Goal: Task Accomplishment & Management: Use online tool/utility

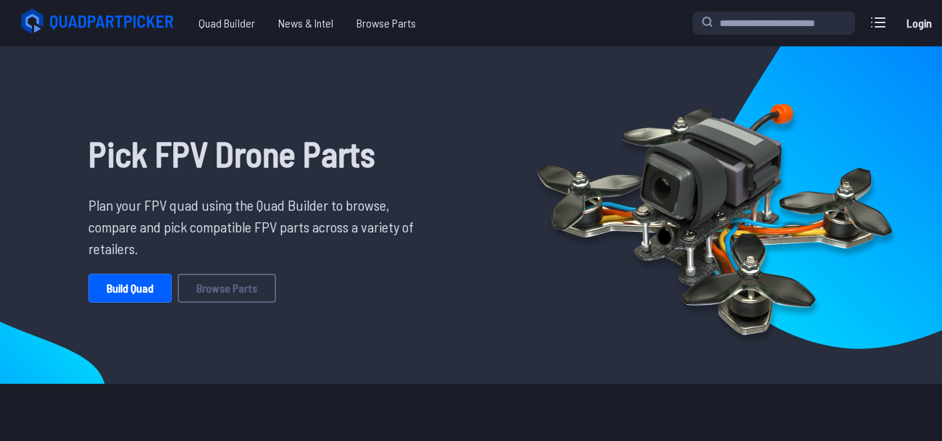
click at [117, 302] on link "Build Quad" at bounding box center [129, 288] width 83 height 29
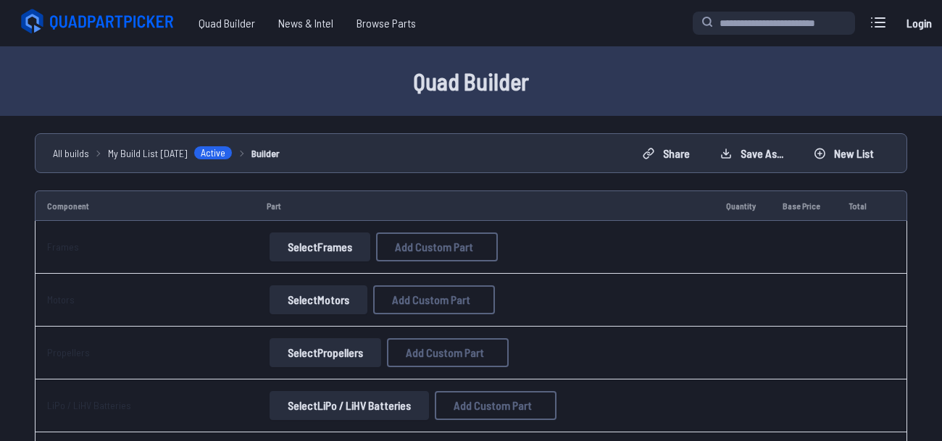
click at [350, 244] on button "Select Frames" at bounding box center [320, 247] width 101 height 29
click at [346, 246] on button "Select Frames" at bounding box center [320, 247] width 101 height 29
click at [286, 250] on button "Select Frames" at bounding box center [320, 247] width 101 height 29
click at [404, 254] on button "Add Custom Part" at bounding box center [437, 247] width 122 height 29
select select "**********"
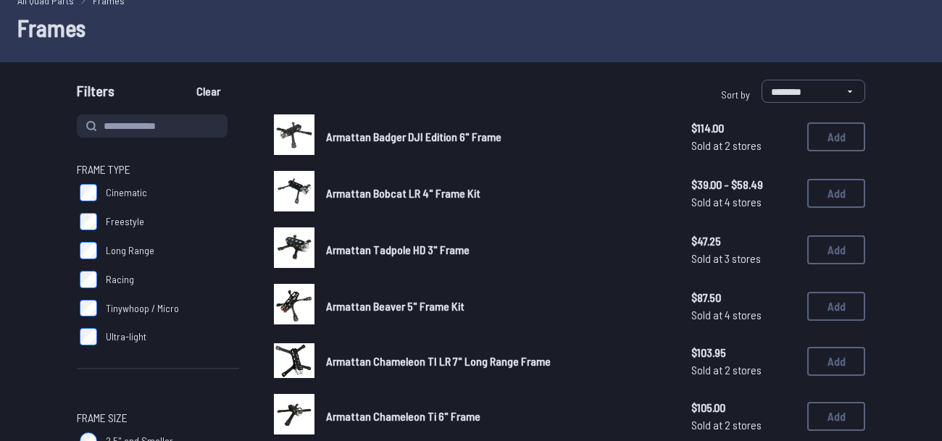
scroll to position [75, 0]
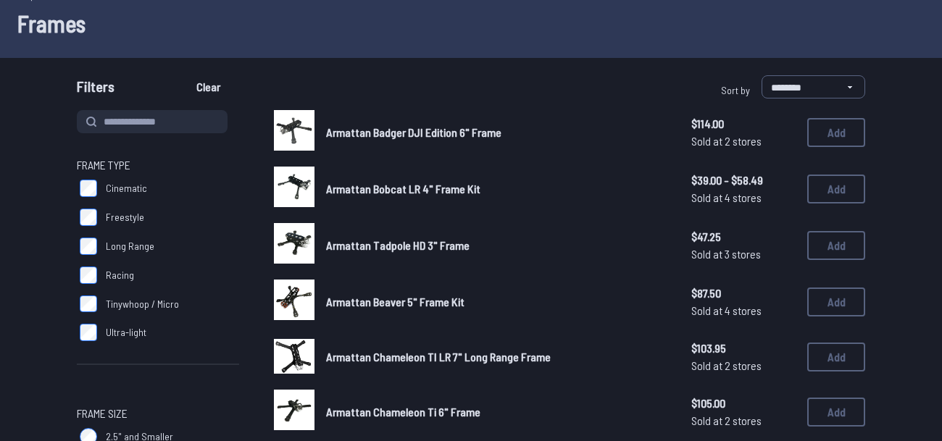
click at [156, 252] on label "Long Range" at bounding box center [158, 246] width 162 height 29
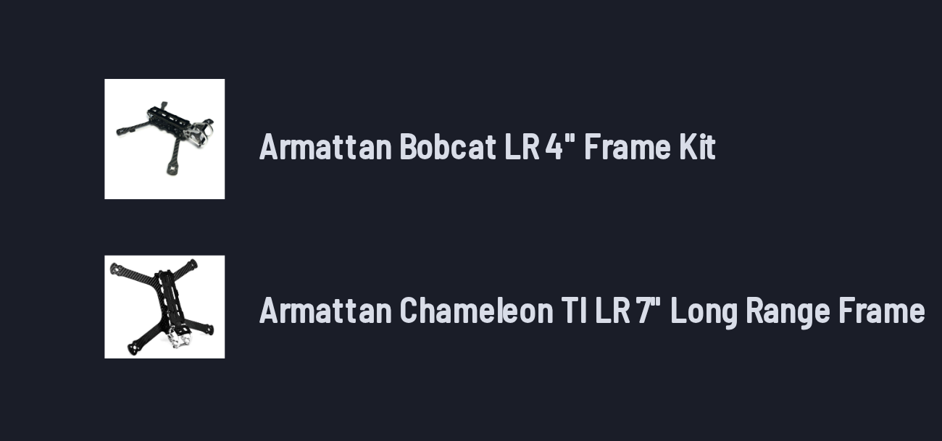
scroll to position [64, 0]
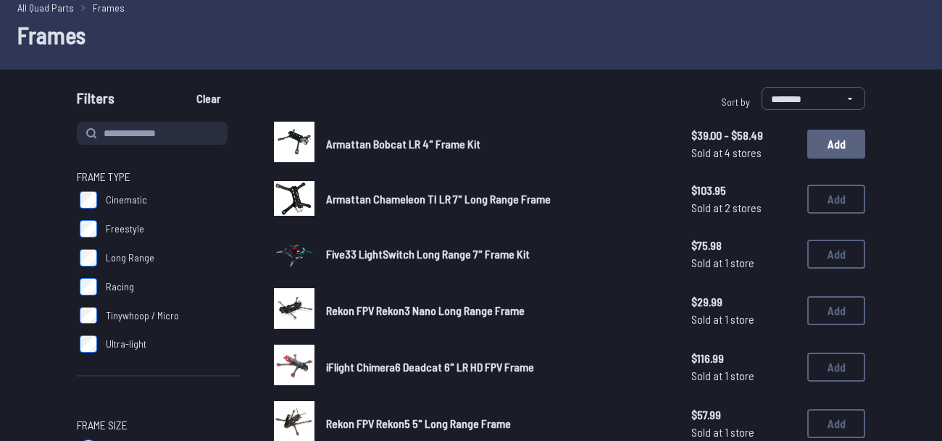
click at [818, 158] on button "Add" at bounding box center [836, 144] width 58 height 29
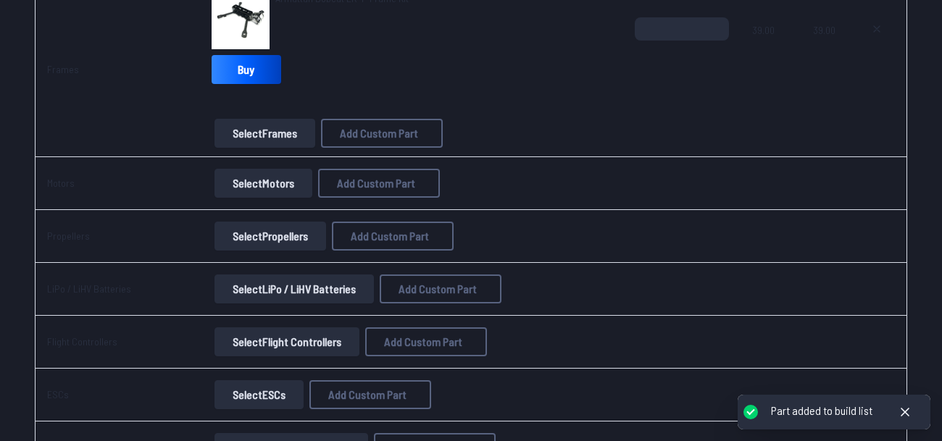
scroll to position [241, 0]
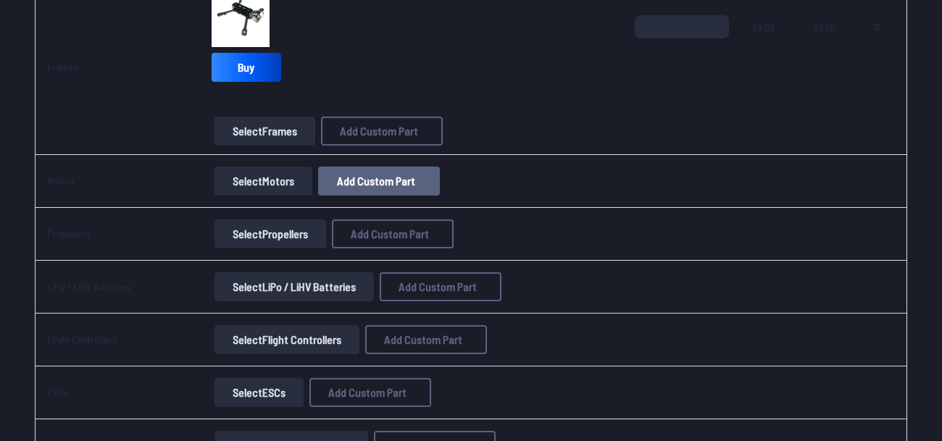
click at [357, 188] on button "Add Custom Part" at bounding box center [379, 181] width 122 height 29
select select "**********"
drag, startPoint x: 357, startPoint y: 188, endPoint x: 197, endPoint y: 188, distance: 160.2
click at [197, 188] on div "Add Custom Part Part name* Brand / Manufacturer Price * Link Category Cancel Ad…" at bounding box center [471, 220] width 942 height 441
click at [614, 62] on icon at bounding box center [607, 68] width 13 height 13
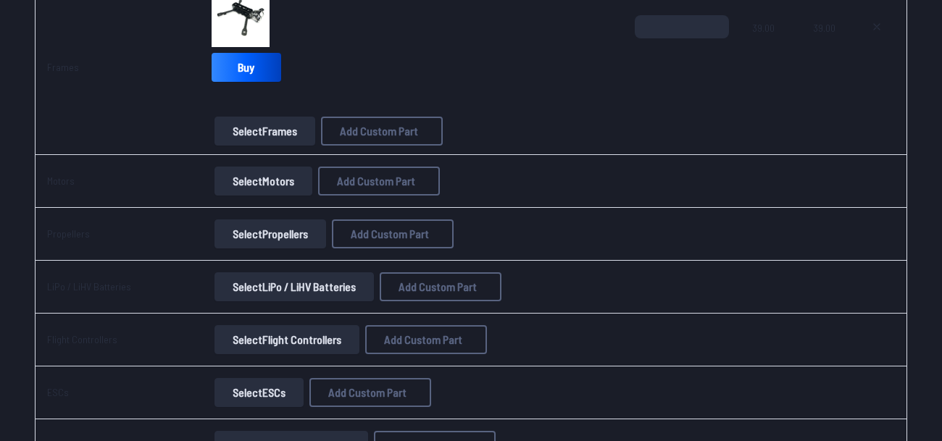
click at [249, 188] on button "Select Motors" at bounding box center [264, 181] width 98 height 29
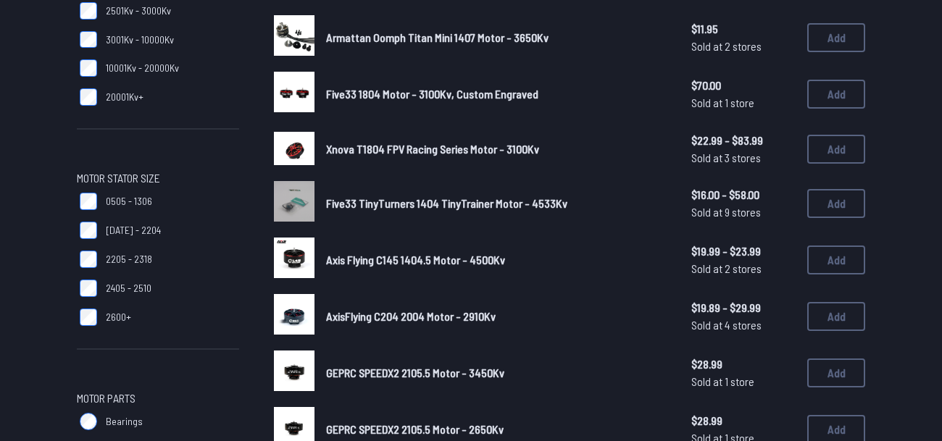
scroll to position [341, 0]
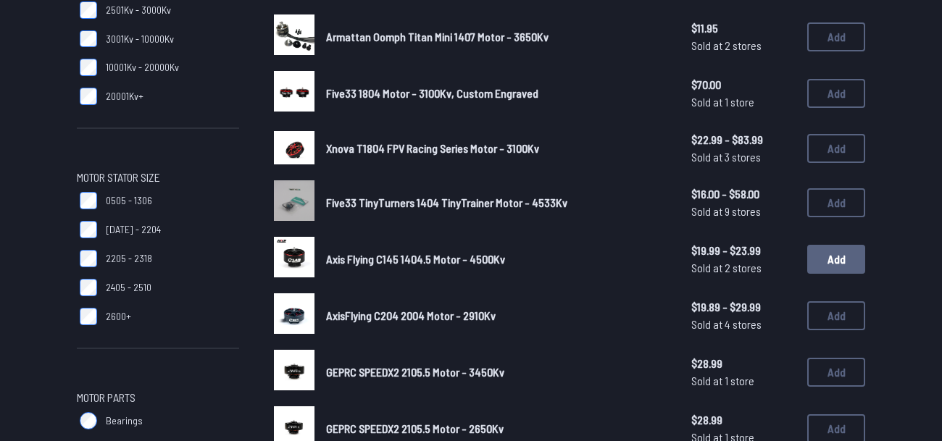
click at [822, 263] on button "Add" at bounding box center [836, 259] width 58 height 29
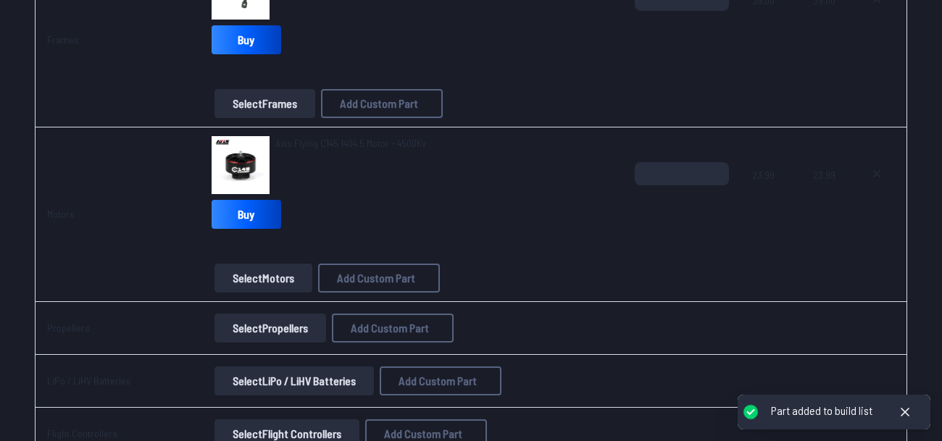
scroll to position [270, 0]
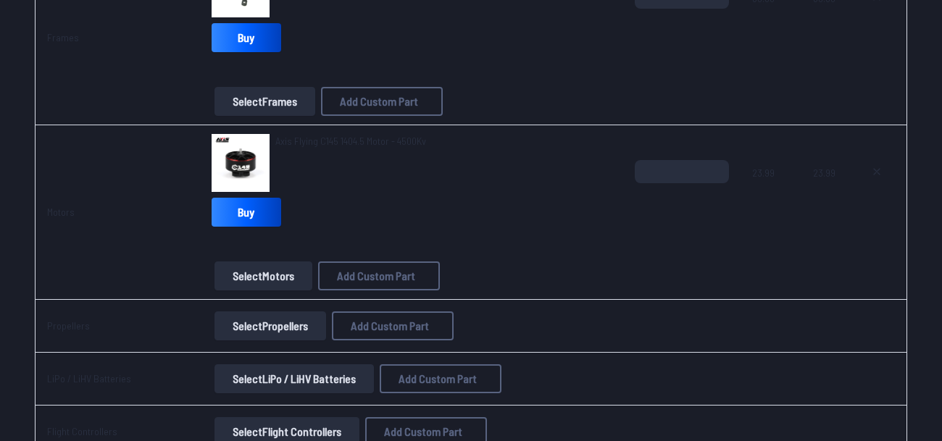
click at [290, 328] on button "Select Propellers" at bounding box center [271, 326] width 112 height 29
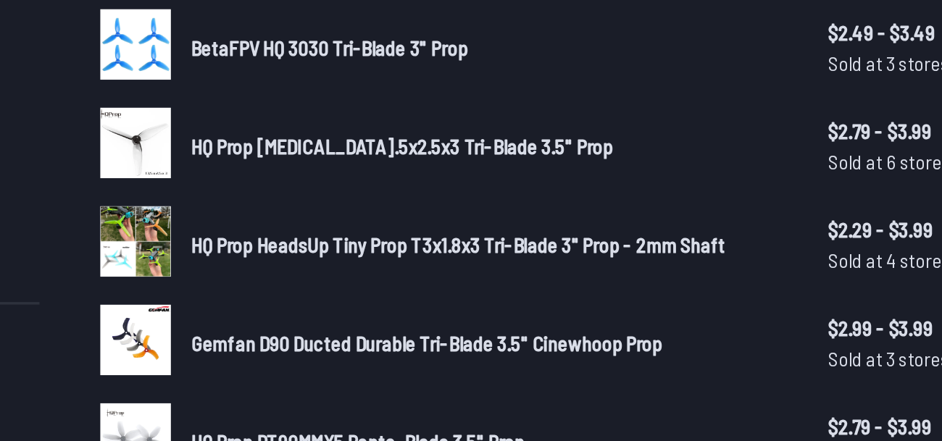
scroll to position [49, 0]
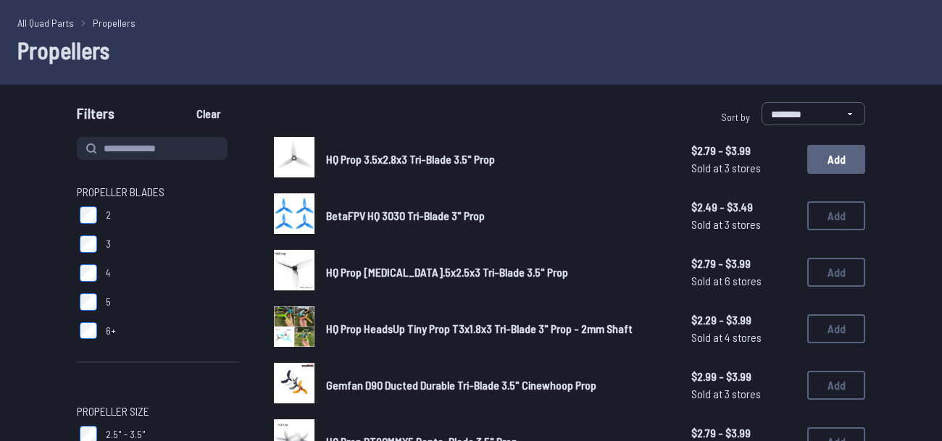
click at [828, 170] on button "Add" at bounding box center [836, 159] width 58 height 29
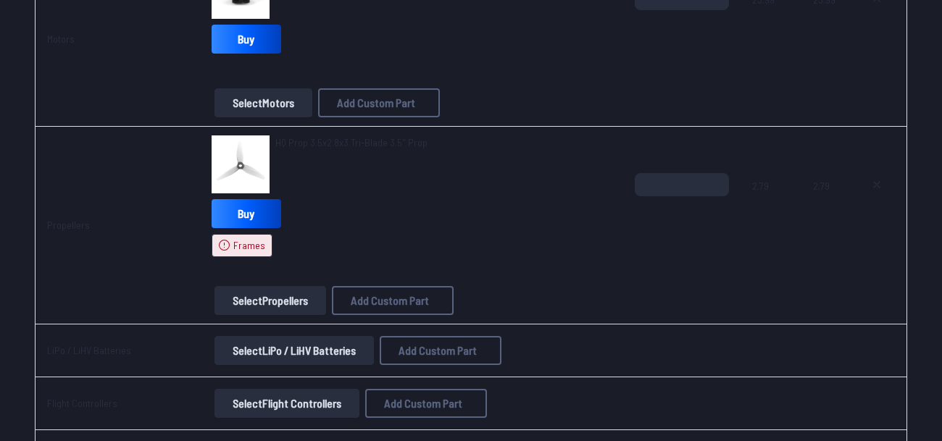
scroll to position [543, 0]
click at [875, 187] on icon at bounding box center [877, 186] width 12 height 12
type textarea "**********"
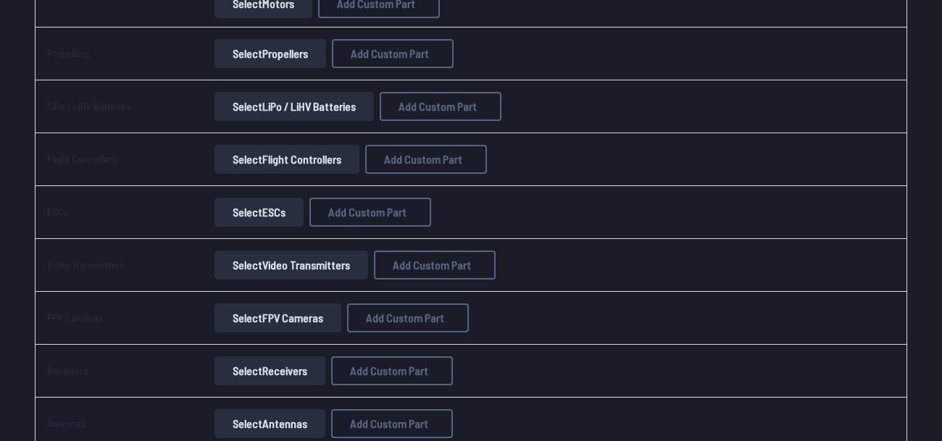
scroll to position [444, 0]
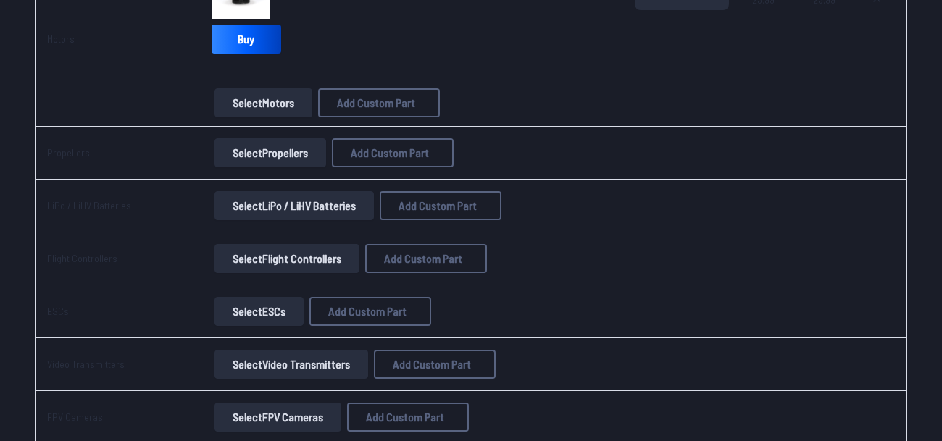
click at [262, 157] on button "Select Propellers" at bounding box center [271, 152] width 112 height 29
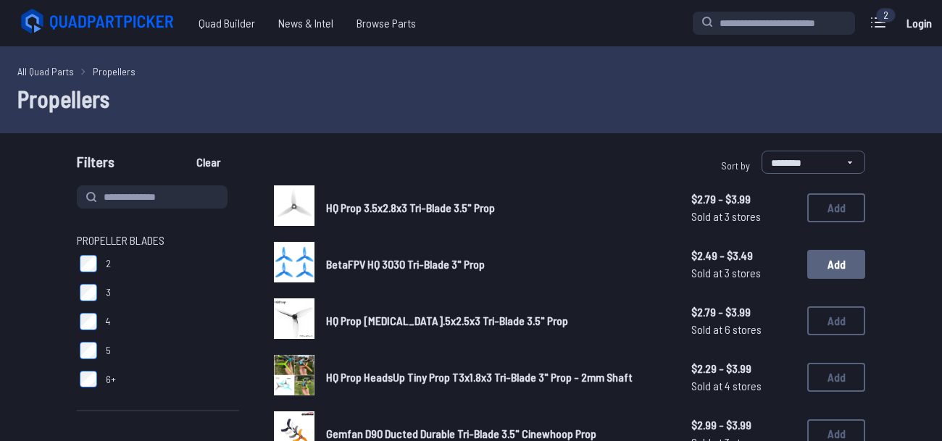
click at [830, 260] on button "Add" at bounding box center [836, 264] width 58 height 29
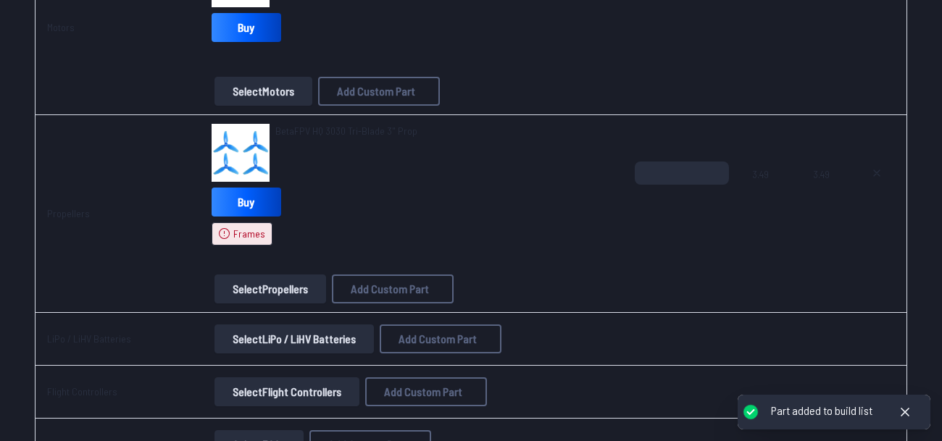
scroll to position [552, 0]
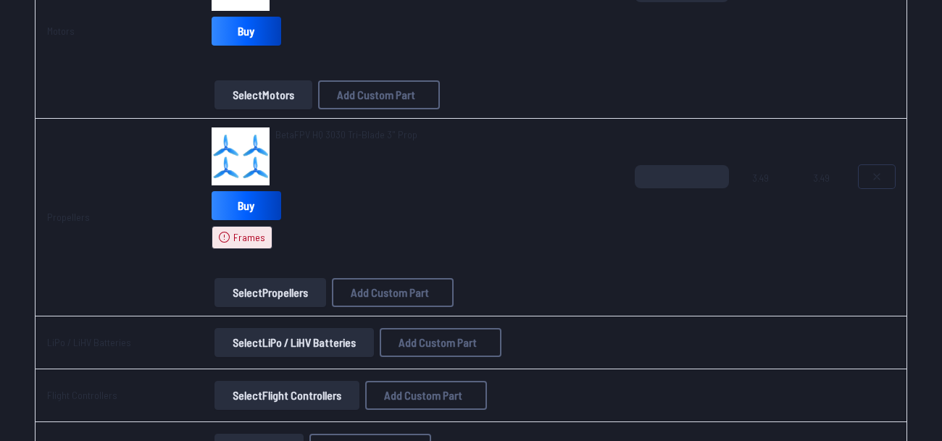
click at [884, 175] on button at bounding box center [877, 176] width 36 height 23
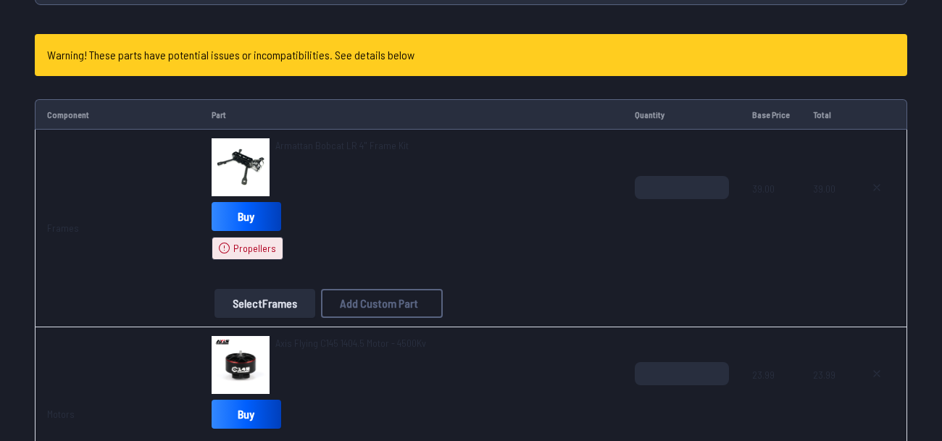
type textarea "**********"
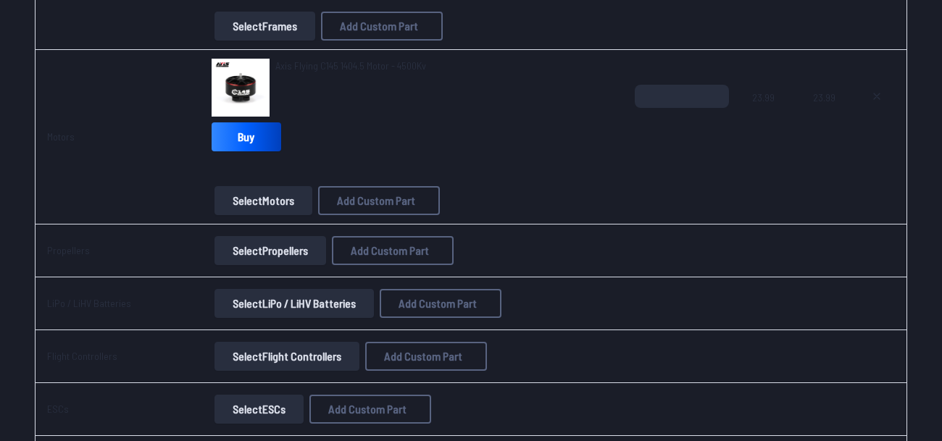
scroll to position [342, 0]
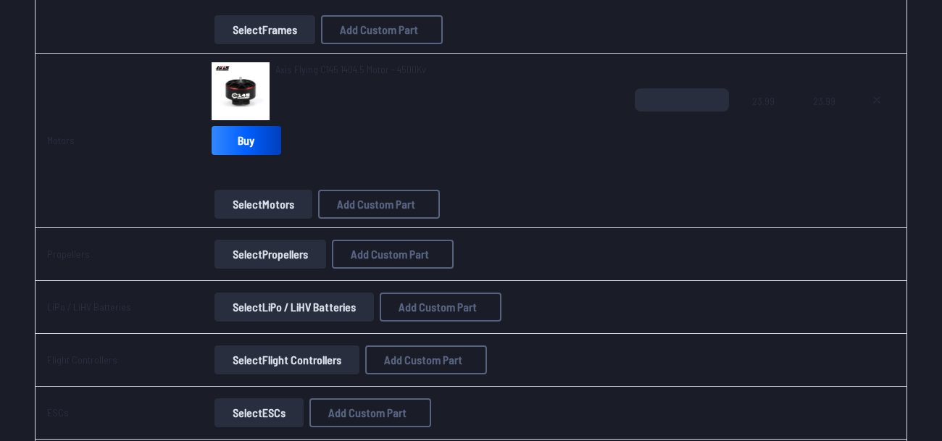
click at [241, 253] on button "Select Propellers" at bounding box center [271, 254] width 112 height 29
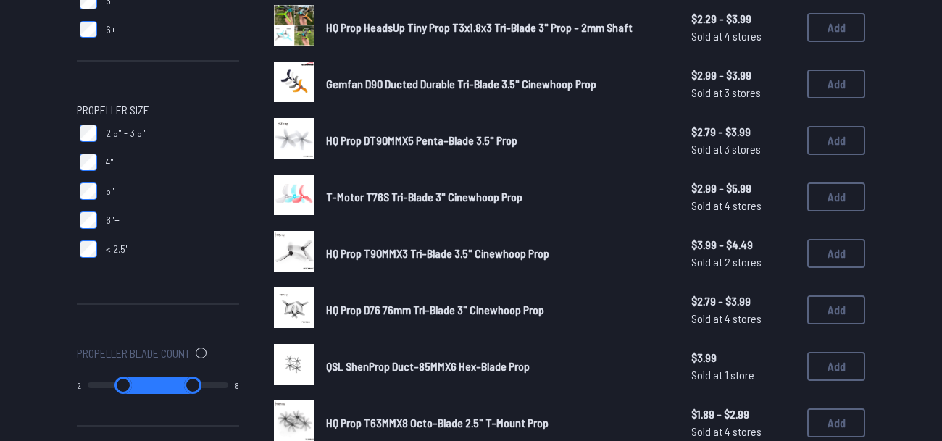
scroll to position [352, 0]
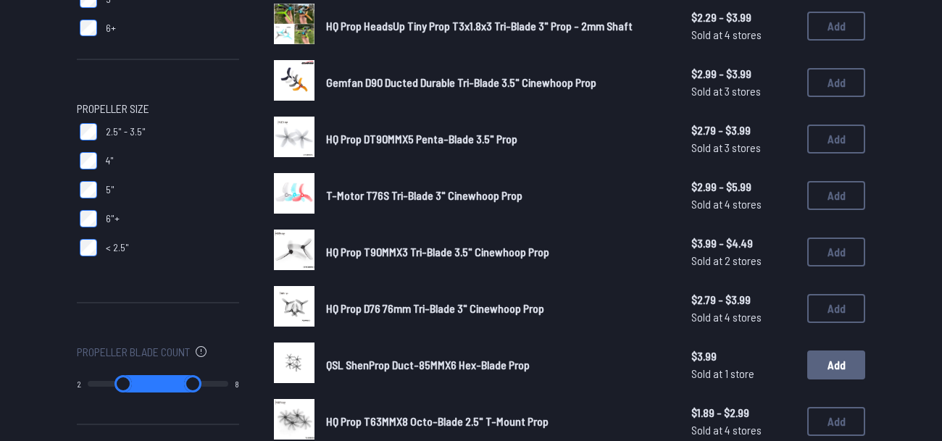
click at [840, 365] on button "Add" at bounding box center [836, 365] width 58 height 29
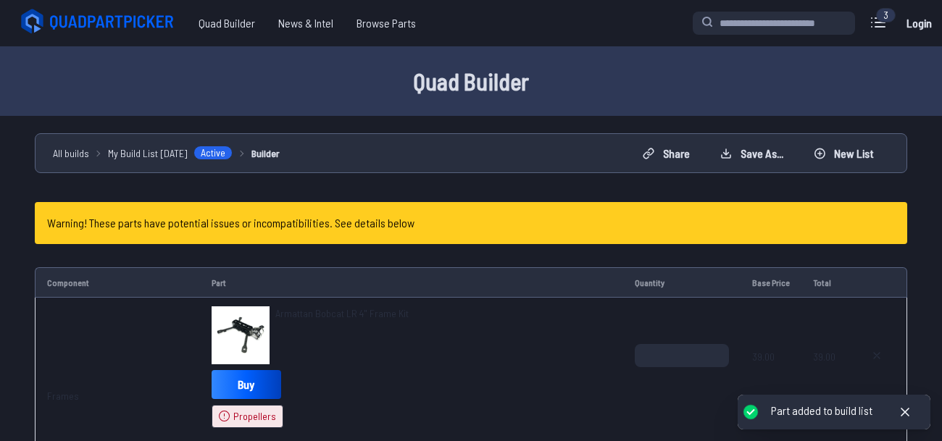
click at [354, 220] on h4 "Warning! These parts have potential issues or incompatibilities. See details be…" at bounding box center [230, 223] width 367 height 17
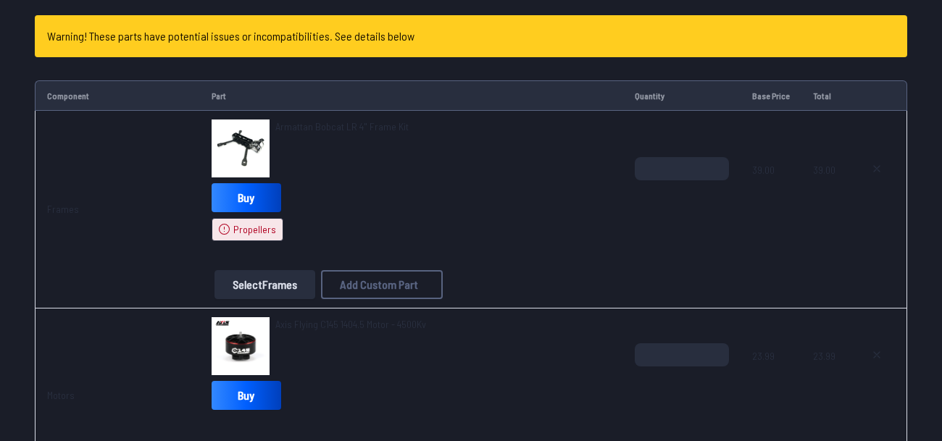
scroll to position [217, 0]
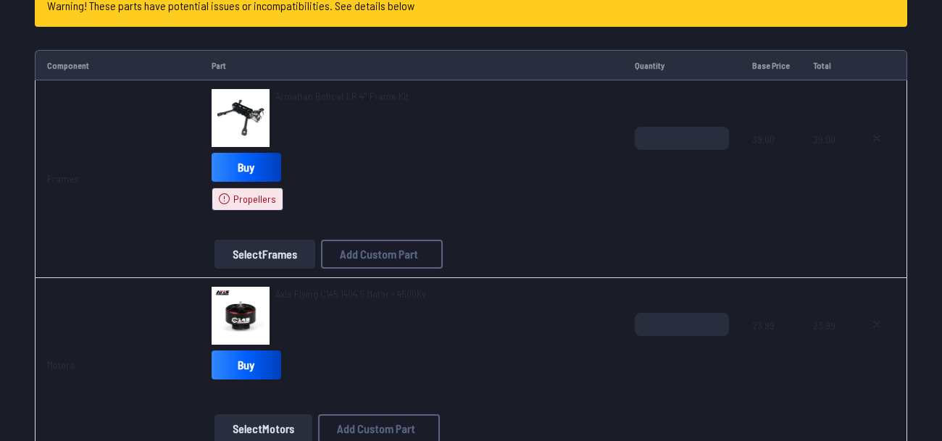
click at [207, 200] on td "Armattan Bobcat LR 4" Frame Kit Buy Propellers Select Frames Add Custom Part Ad…" at bounding box center [411, 179] width 423 height 198
click at [225, 197] on icon at bounding box center [225, 200] width 12 height 12
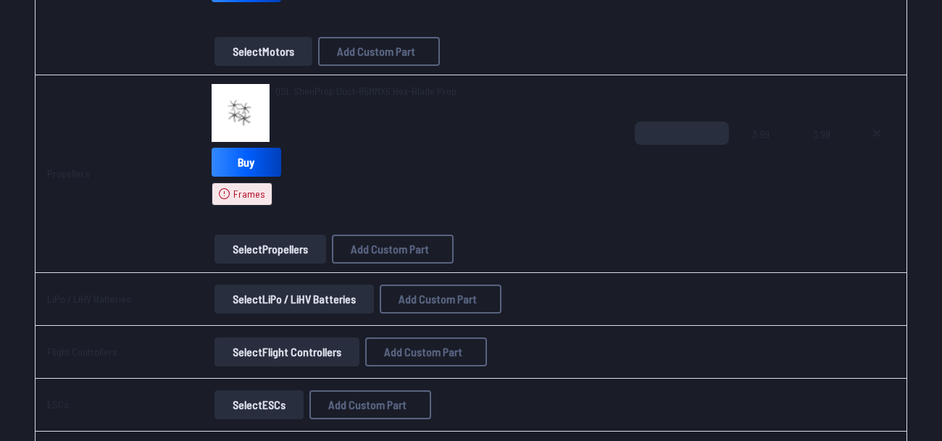
scroll to position [594, 0]
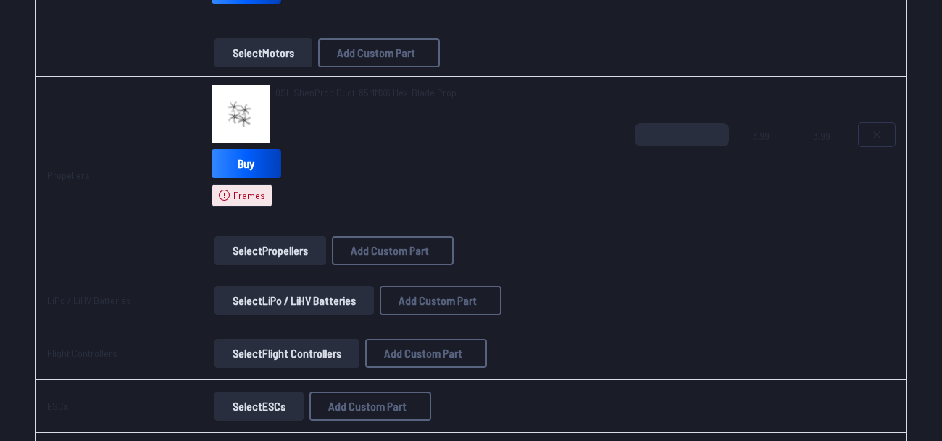
click at [877, 138] on icon at bounding box center [877, 135] width 12 height 12
type textarea "**********"
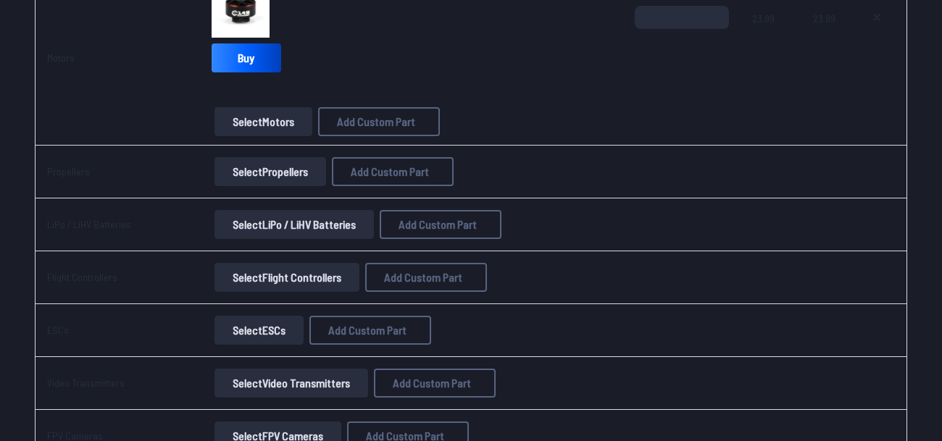
scroll to position [420, 0]
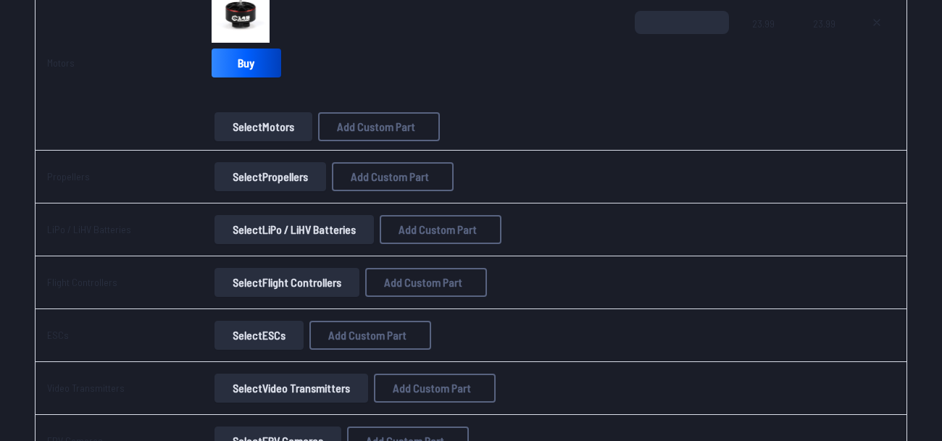
click at [280, 178] on button "Select Propellers" at bounding box center [271, 176] width 112 height 29
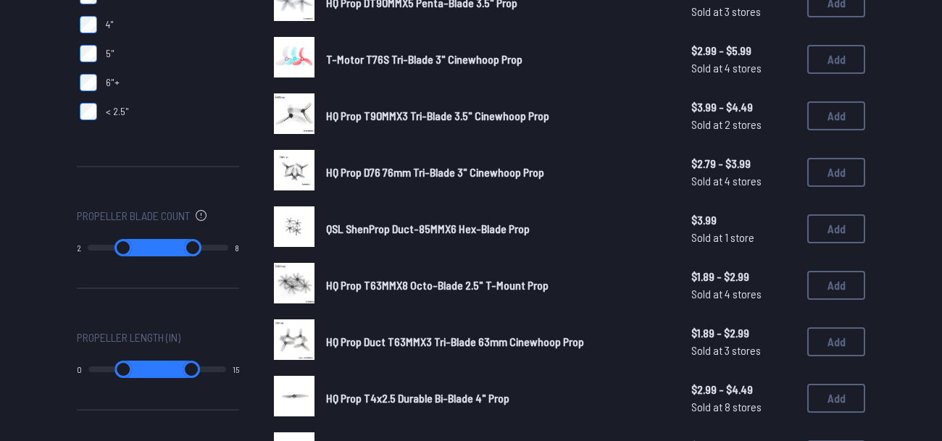
scroll to position [485, 0]
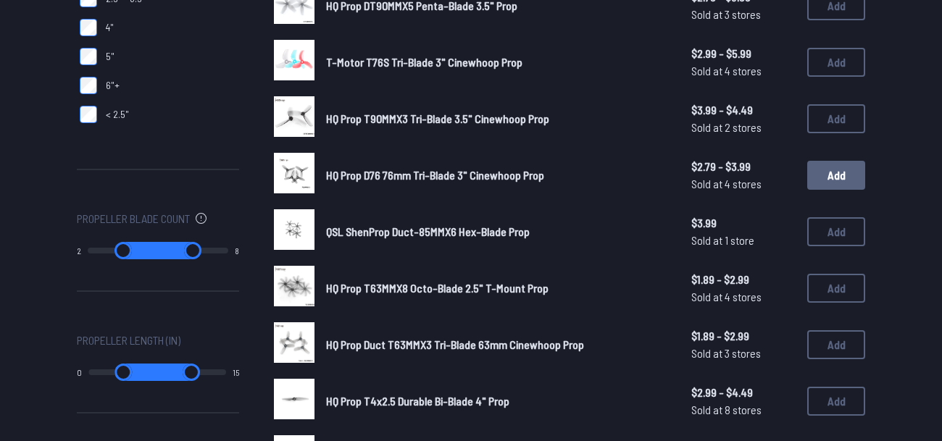
click at [853, 180] on button "Add" at bounding box center [836, 175] width 58 height 29
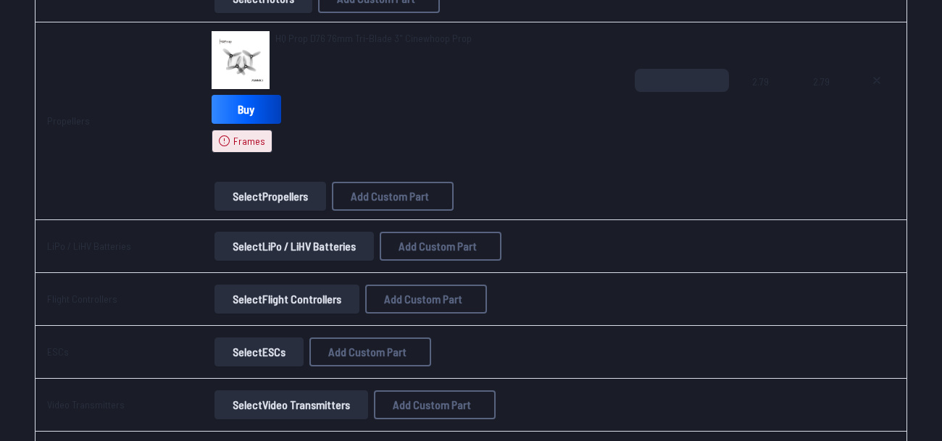
scroll to position [649, 0]
click at [871, 72] on button at bounding box center [877, 79] width 36 height 23
type textarea "**********"
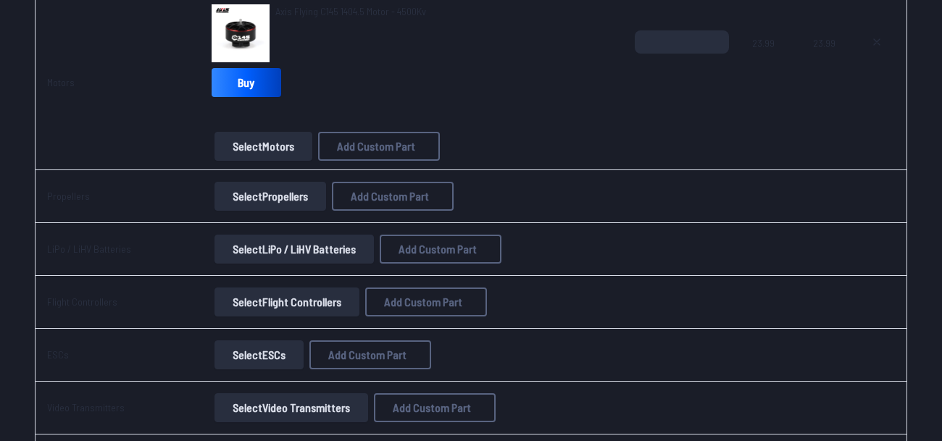
scroll to position [389, 0]
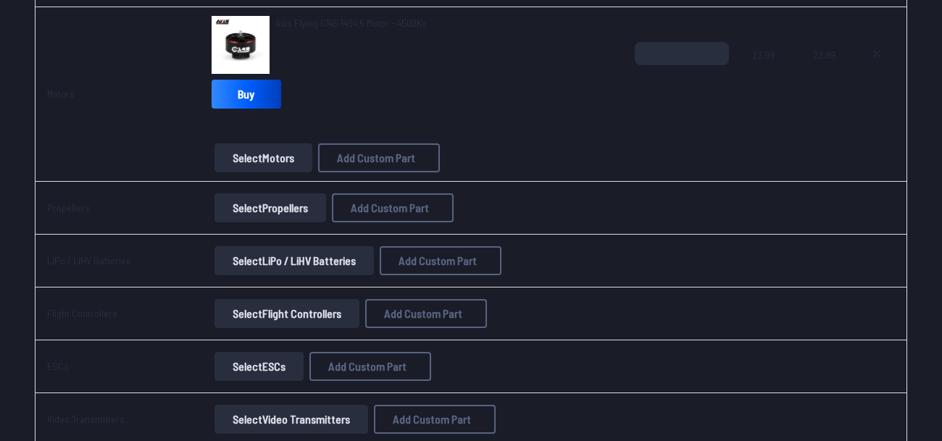
click at [244, 212] on button "Select Propellers" at bounding box center [271, 208] width 112 height 29
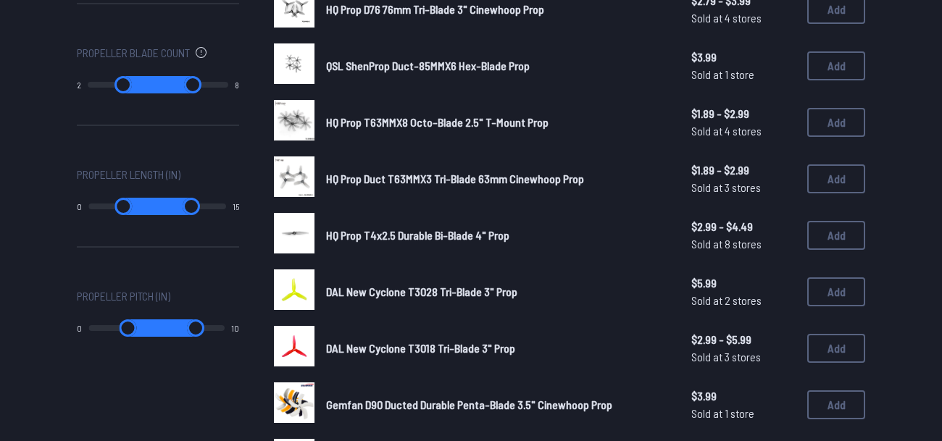
scroll to position [655, 0]
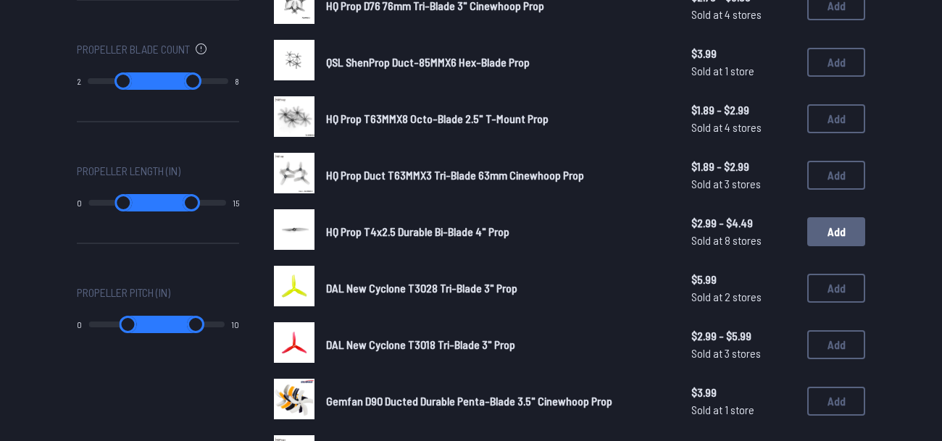
click at [841, 236] on button "Add" at bounding box center [836, 231] width 58 height 29
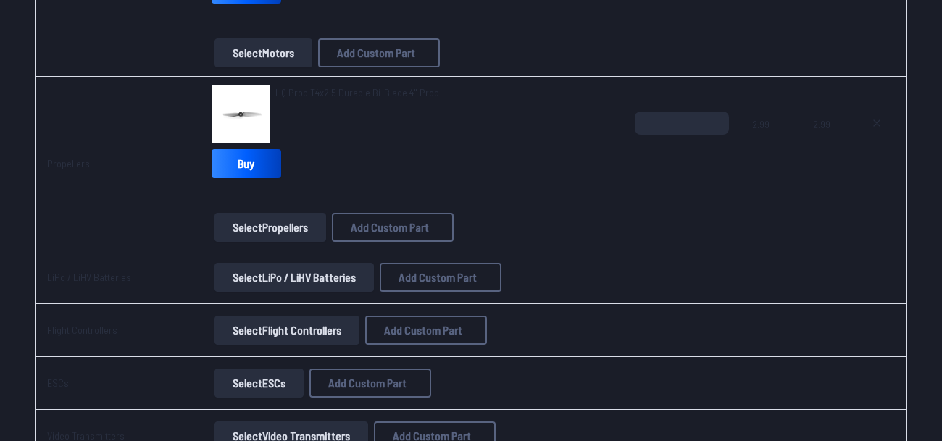
scroll to position [496, 0]
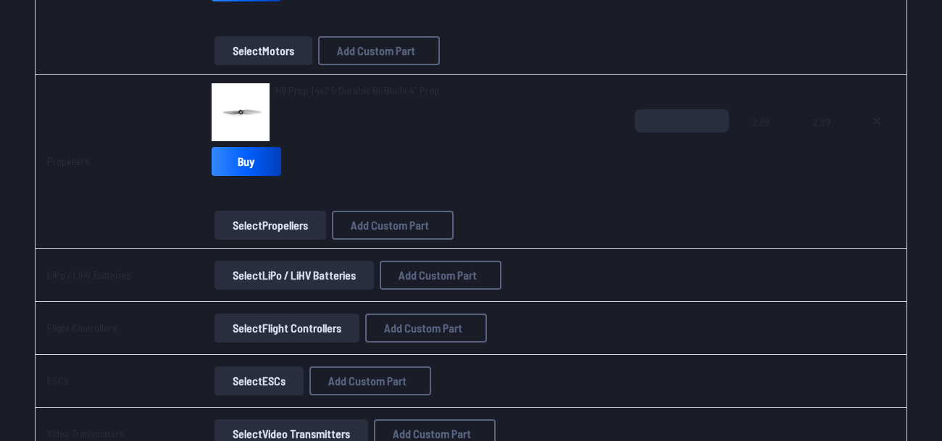
click at [335, 88] on span "HQ Prop T4x2.5 Durable Bi-Blade 4" Prop" at bounding box center [357, 90] width 164 height 12
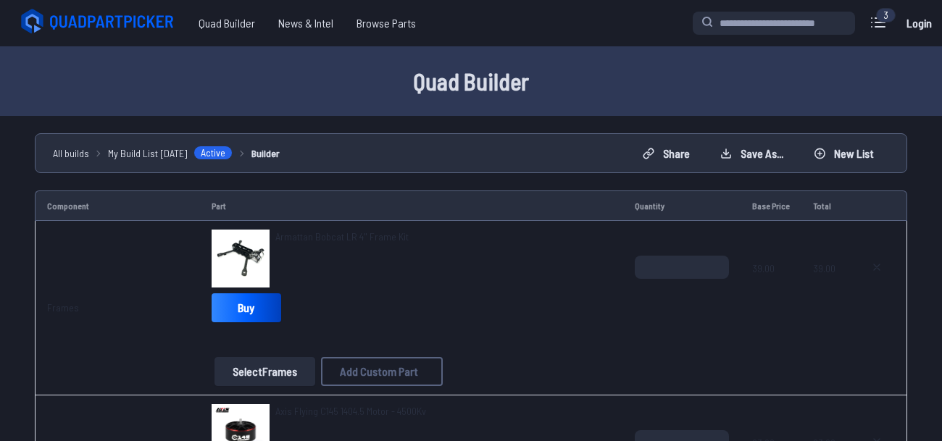
scroll to position [496, 0]
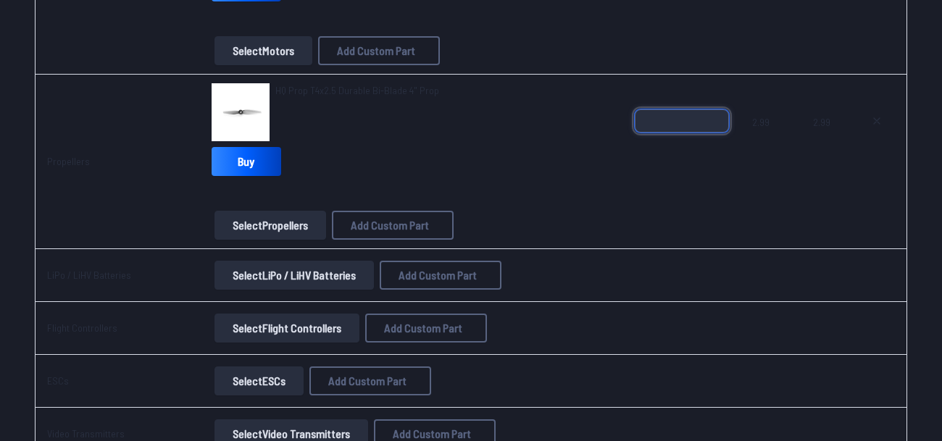
click at [702, 118] on input "*" at bounding box center [682, 120] width 94 height 23
click at [719, 119] on input "*" at bounding box center [682, 120] width 94 height 23
type input "*"
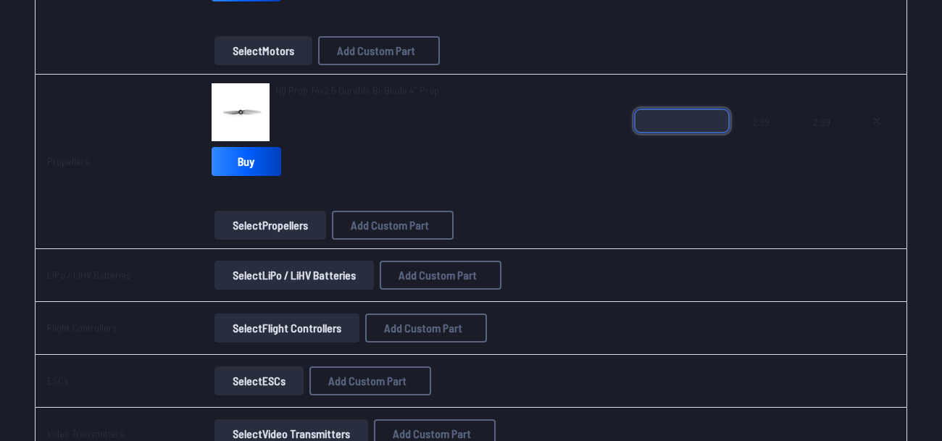
click at [719, 119] on input "*" at bounding box center [682, 120] width 94 height 23
click at [697, 167] on div "*" at bounding box center [682, 144] width 94 height 70
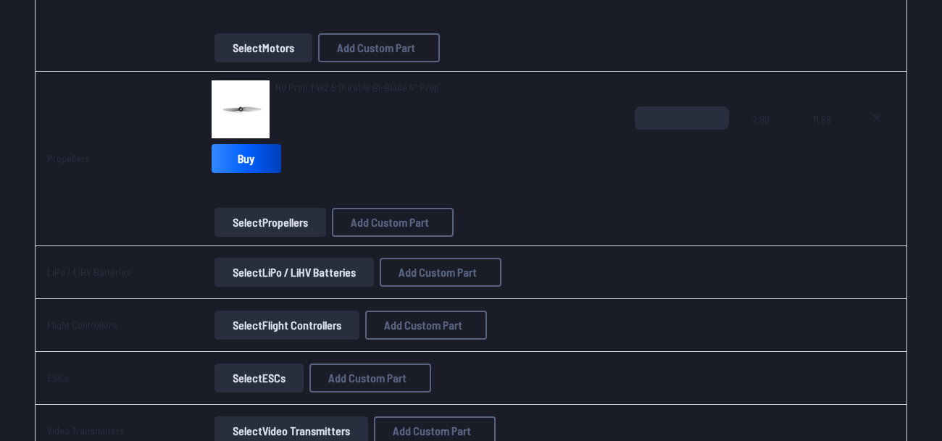
scroll to position [507, 0]
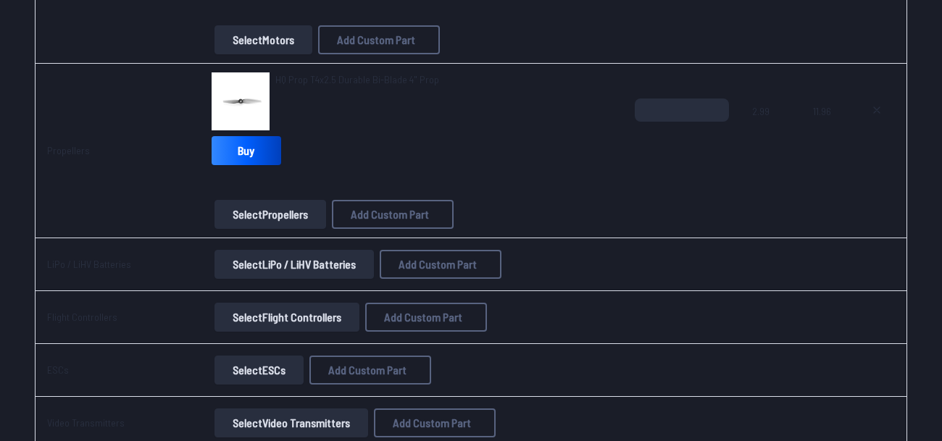
click at [329, 264] on button "Select LiPo / LiHV Batteries" at bounding box center [294, 264] width 159 height 29
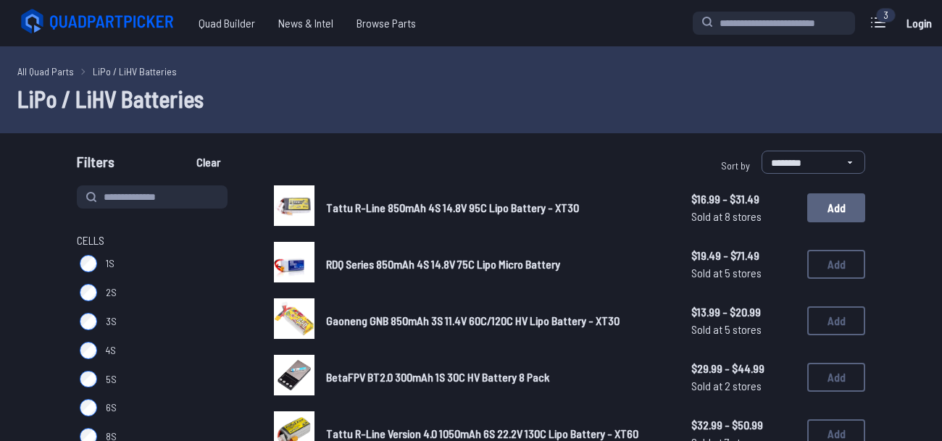
click at [832, 215] on button "Add" at bounding box center [836, 208] width 58 height 29
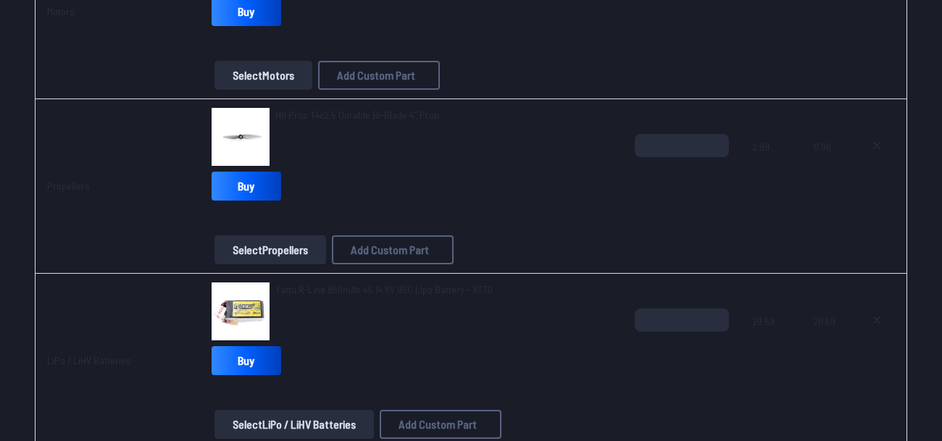
scroll to position [473, 0]
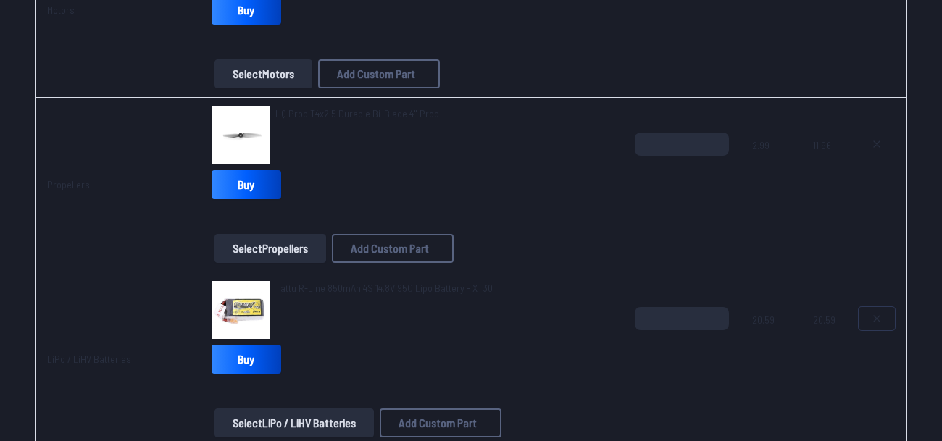
click at [881, 314] on icon at bounding box center [877, 319] width 12 height 12
type textarea "**********"
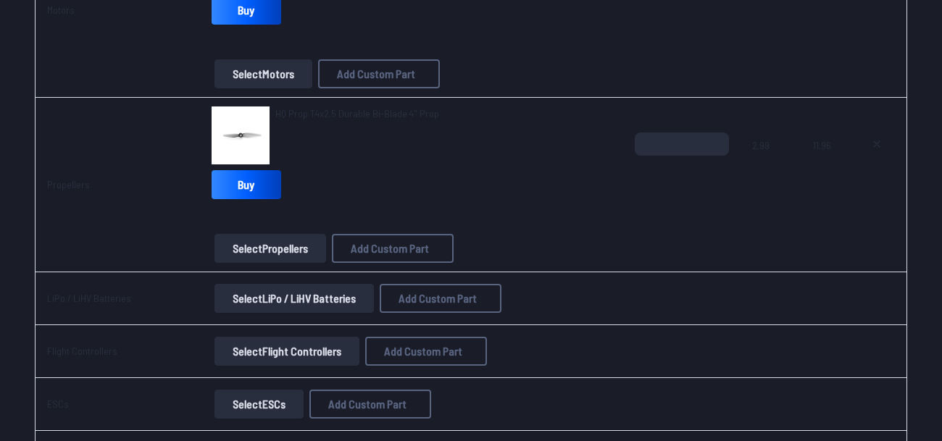
click at [267, 294] on button "Select LiPo / LiHV Batteries" at bounding box center [294, 298] width 159 height 29
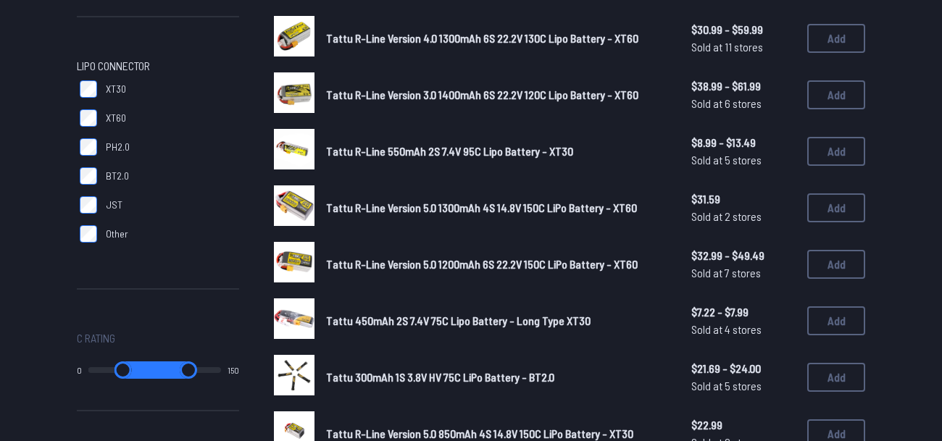
scroll to position [454, 0]
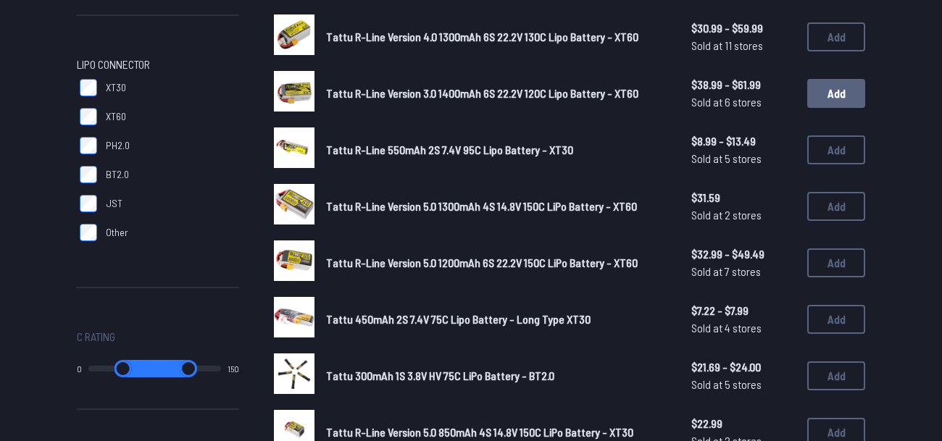
click at [845, 88] on button "Add" at bounding box center [836, 93] width 58 height 29
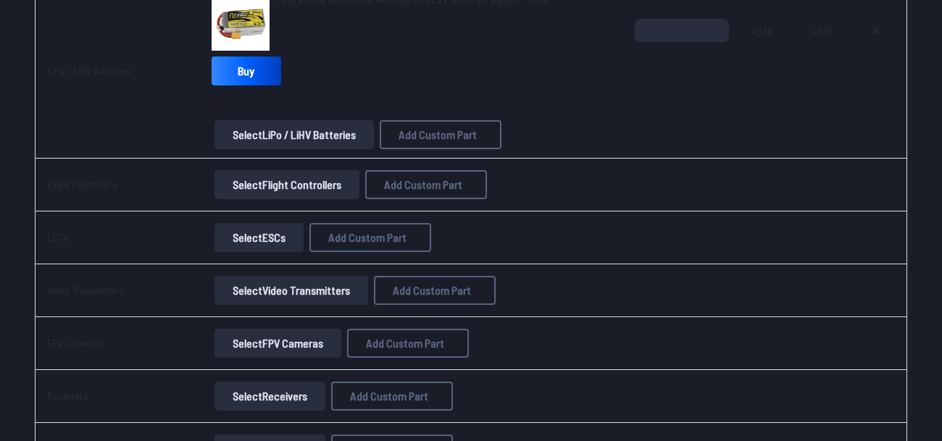
scroll to position [760, 0]
click at [248, 187] on button "Select Flight Controllers" at bounding box center [287, 185] width 145 height 29
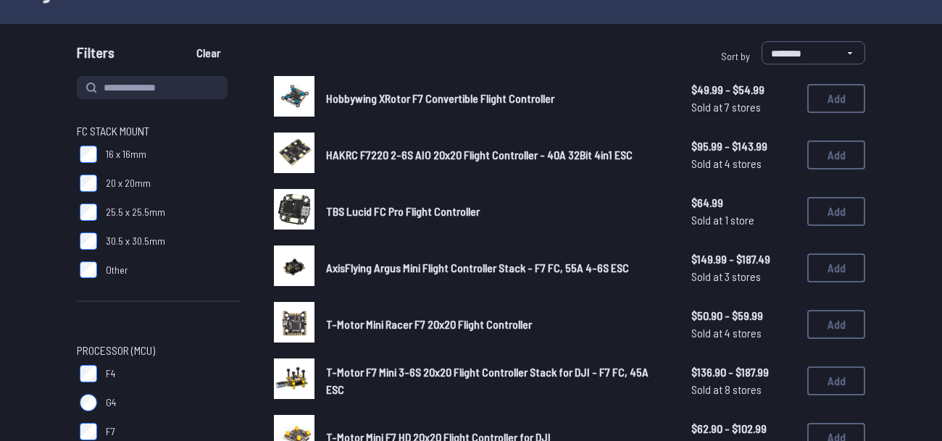
scroll to position [116, 0]
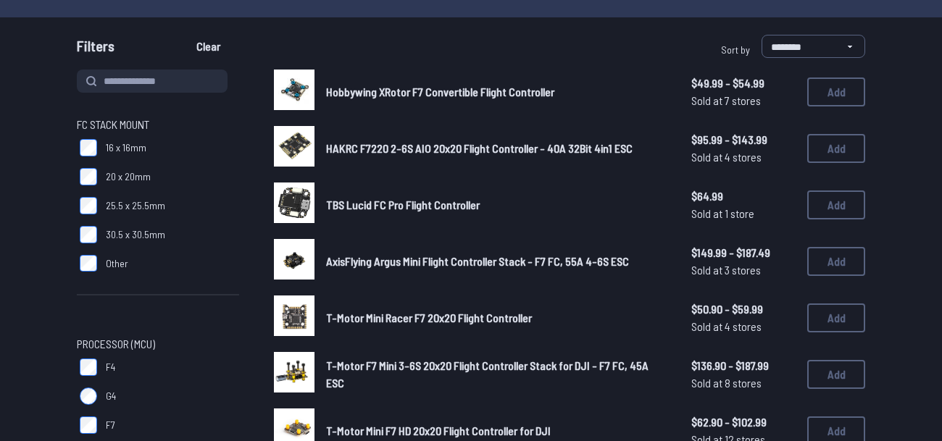
click at [814, 201] on button "Add" at bounding box center [836, 205] width 58 height 29
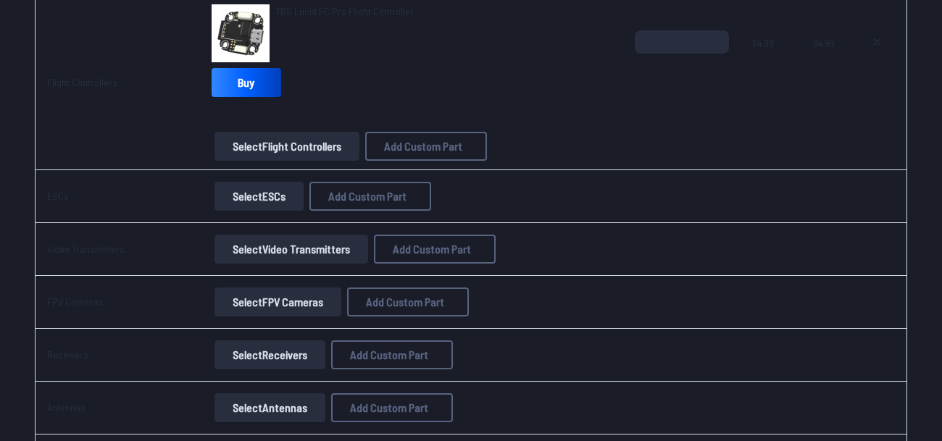
scroll to position [929, 0]
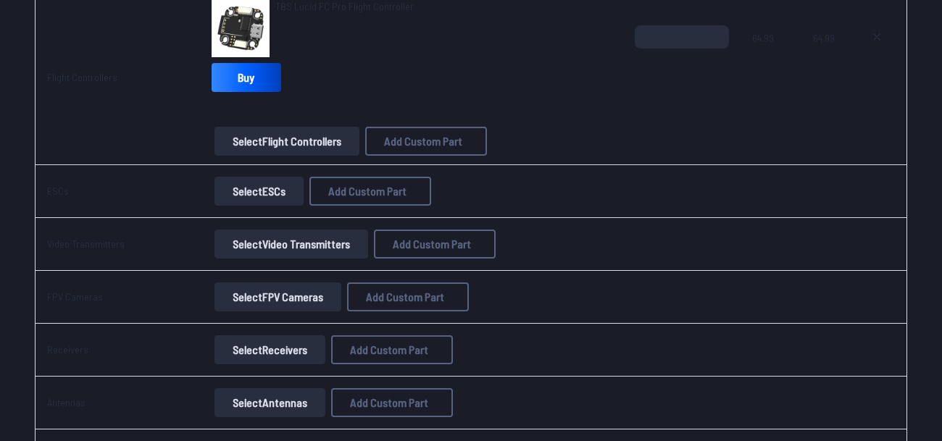
click at [257, 187] on button "Select ESCs" at bounding box center [259, 191] width 89 height 29
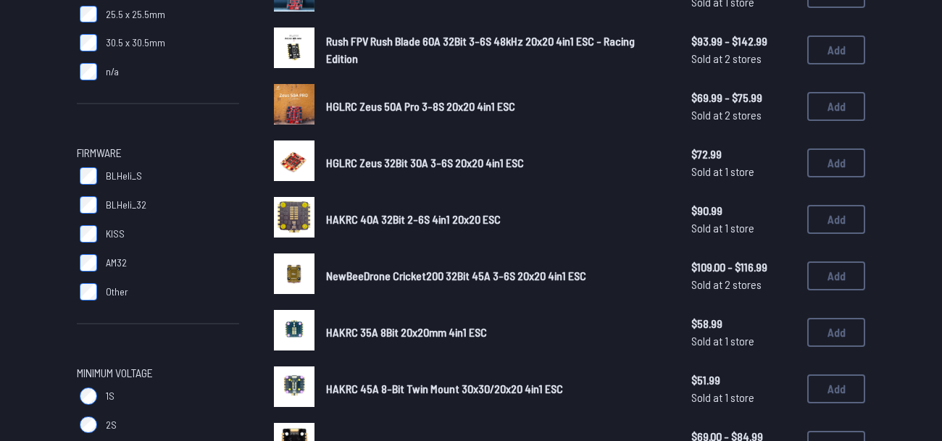
scroll to position [449, 0]
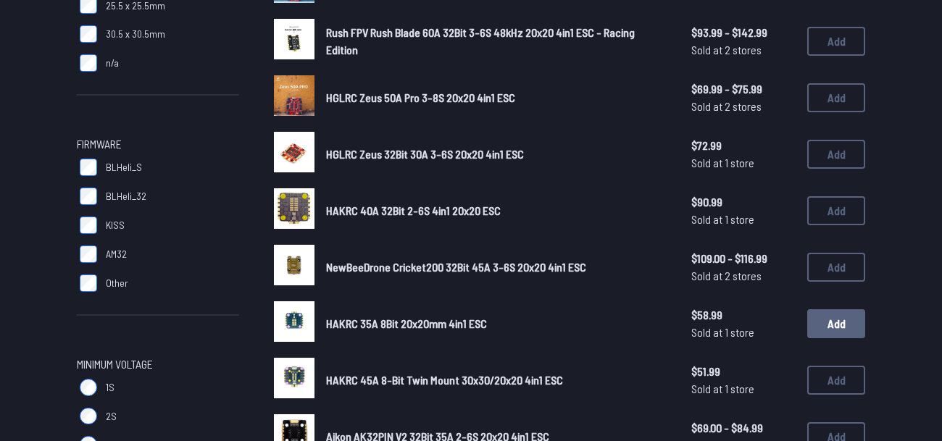
click at [826, 331] on button "Add" at bounding box center [836, 324] width 58 height 29
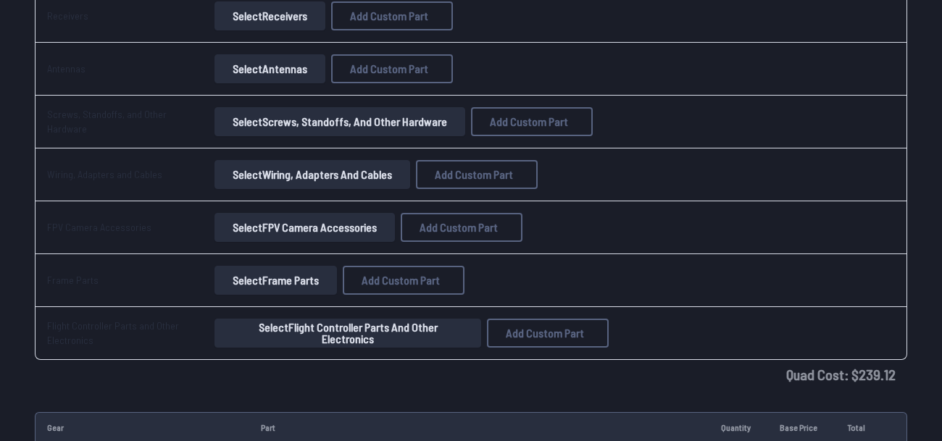
scroll to position [1390, 0]
